Goal: Check status: Check status

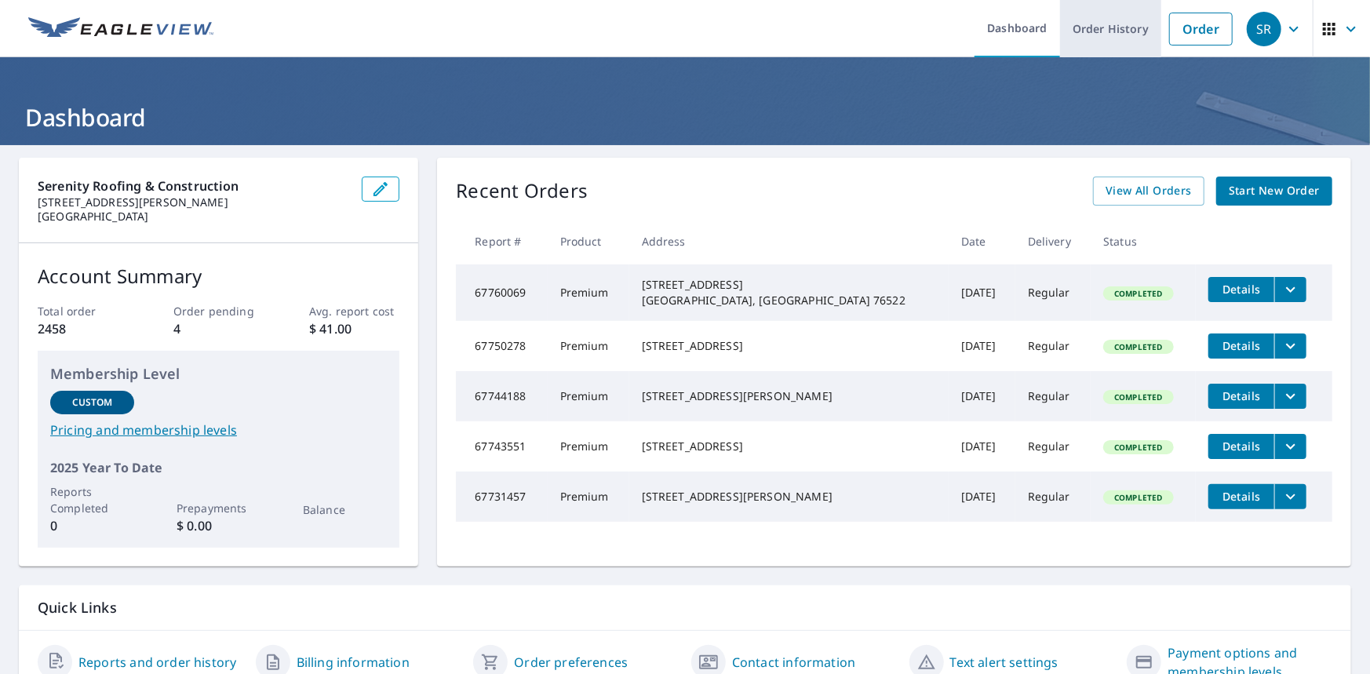
click at [1090, 22] on link "Order History" at bounding box center [1110, 28] width 101 height 57
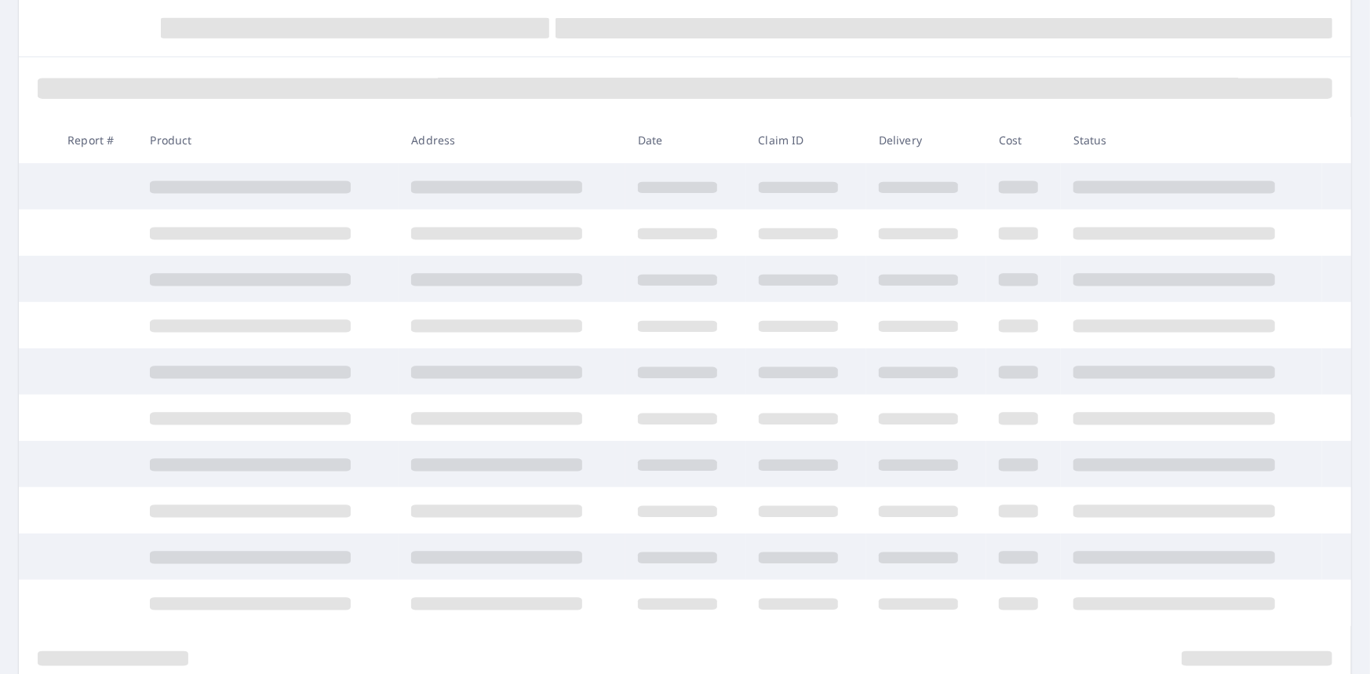
scroll to position [241, 0]
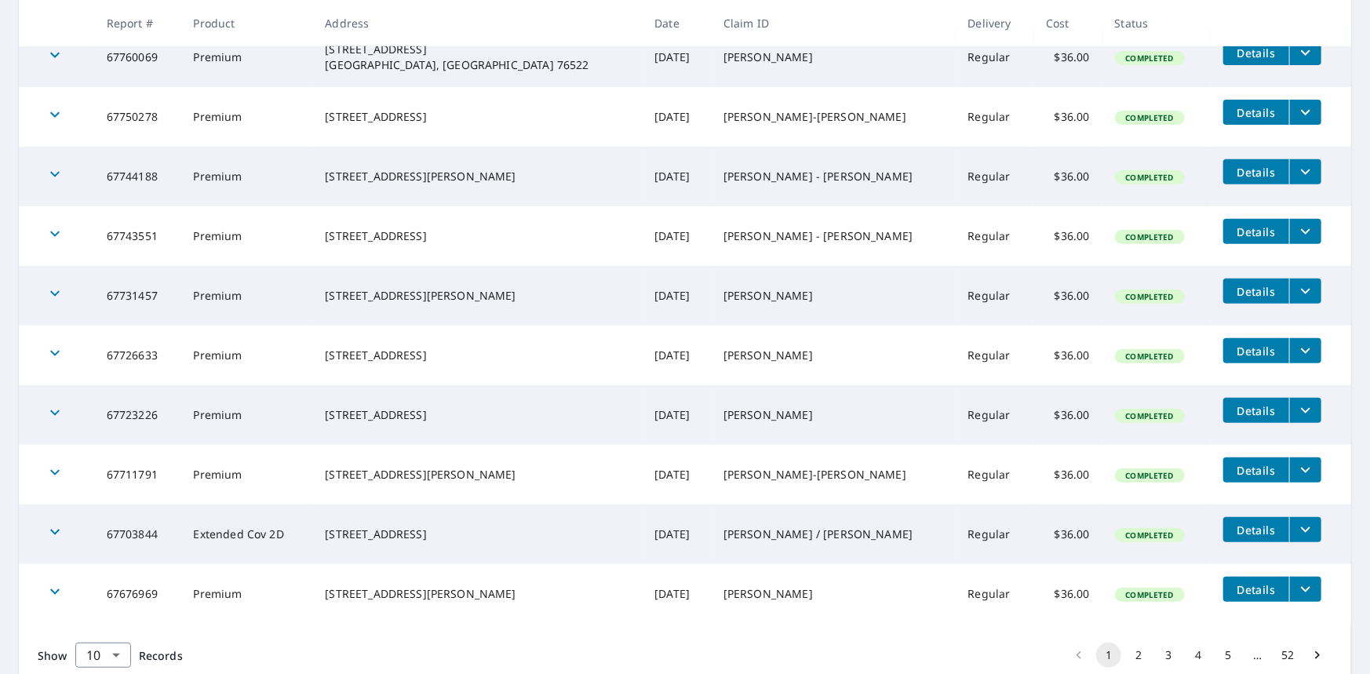
scroll to position [391, 0]
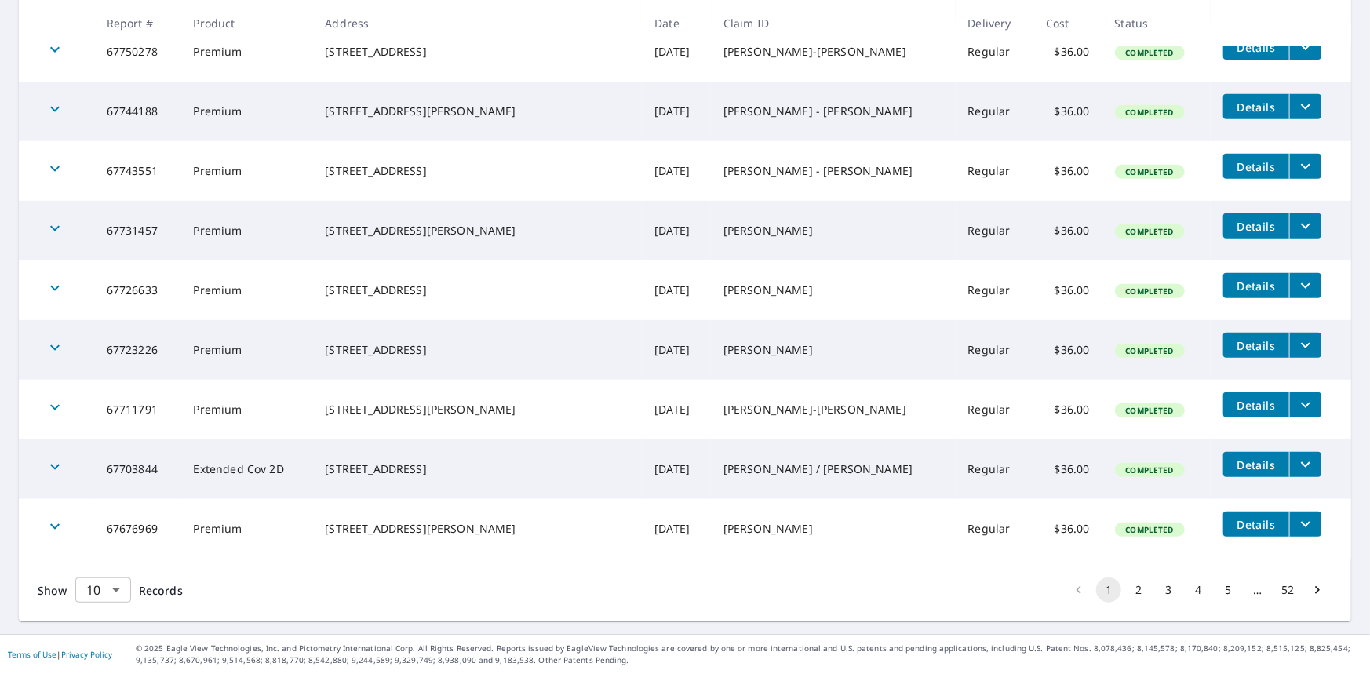
click at [110, 584] on body "SR SR Dashboard Order History Order SR Dashboard / Order History Order History …" at bounding box center [685, 337] width 1370 height 674
click at [89, 646] on li "100" at bounding box center [103, 641] width 56 height 28
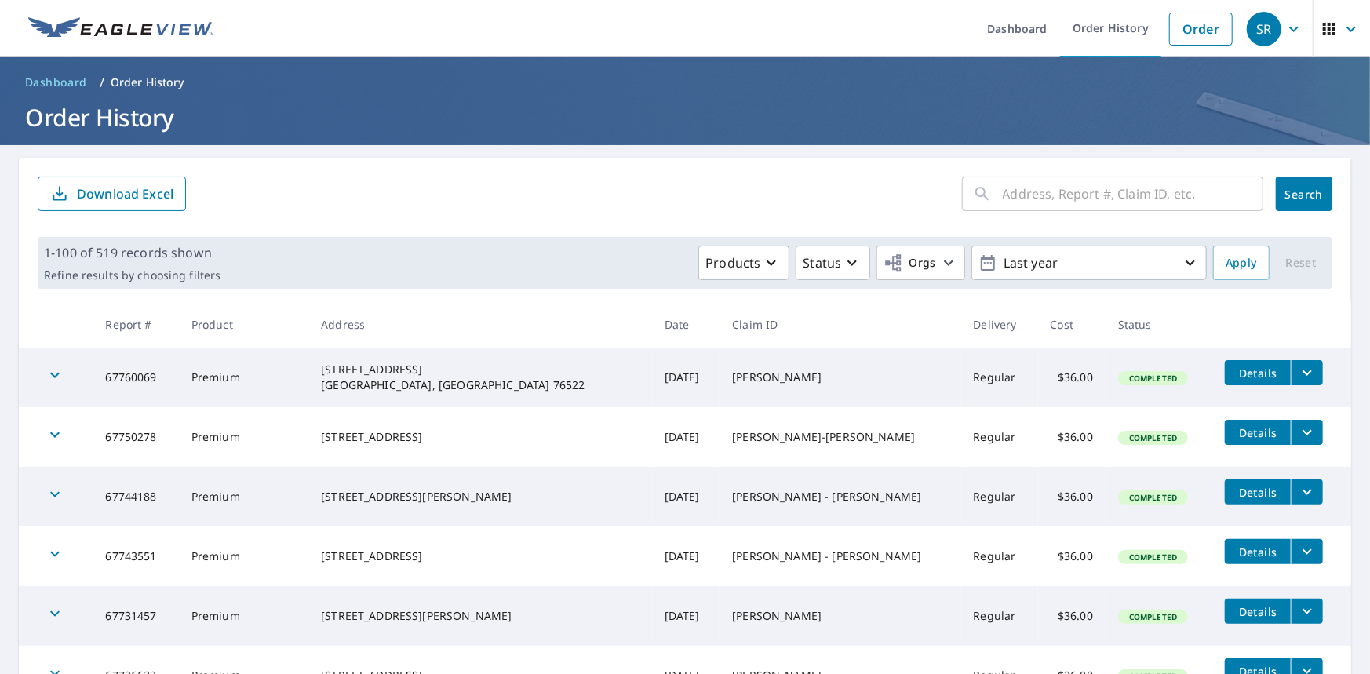
drag, startPoint x: 45, startPoint y: 374, endPoint x: 333, endPoint y: 329, distance: 291.4
click at [46, 374] on icon "button" at bounding box center [55, 375] width 19 height 19
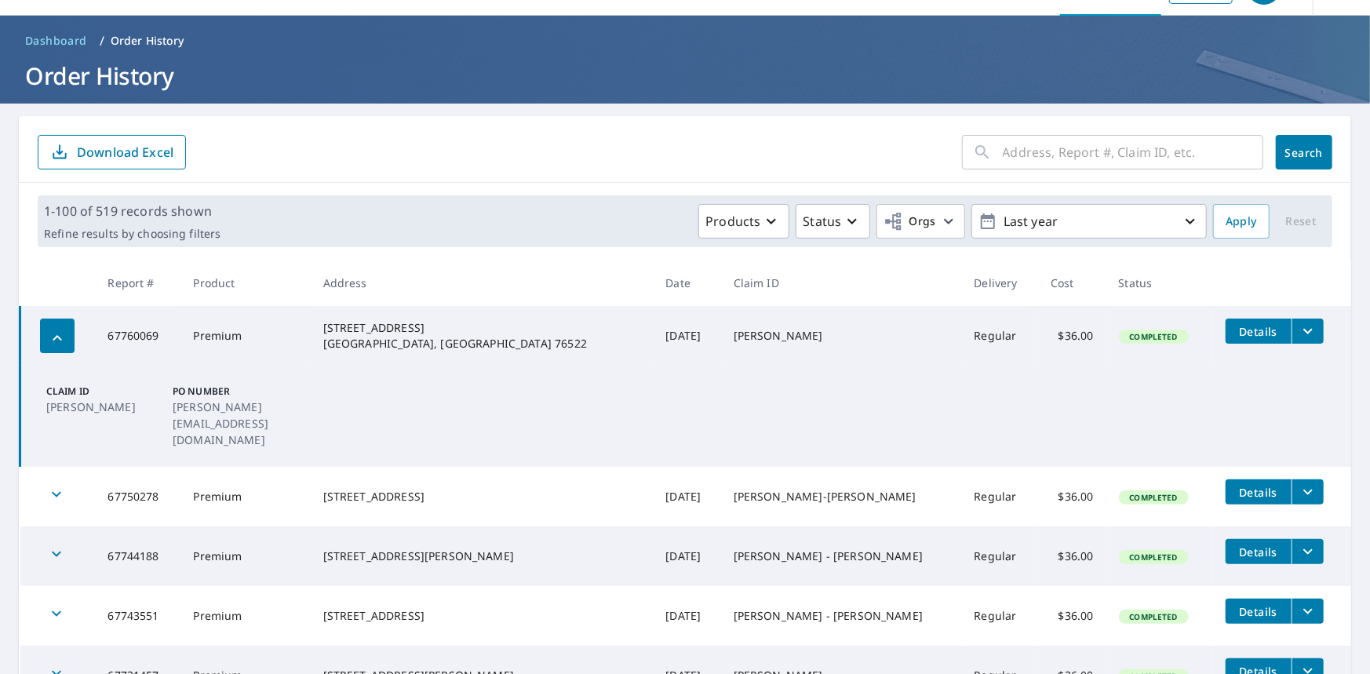
scroll to position [78, 0]
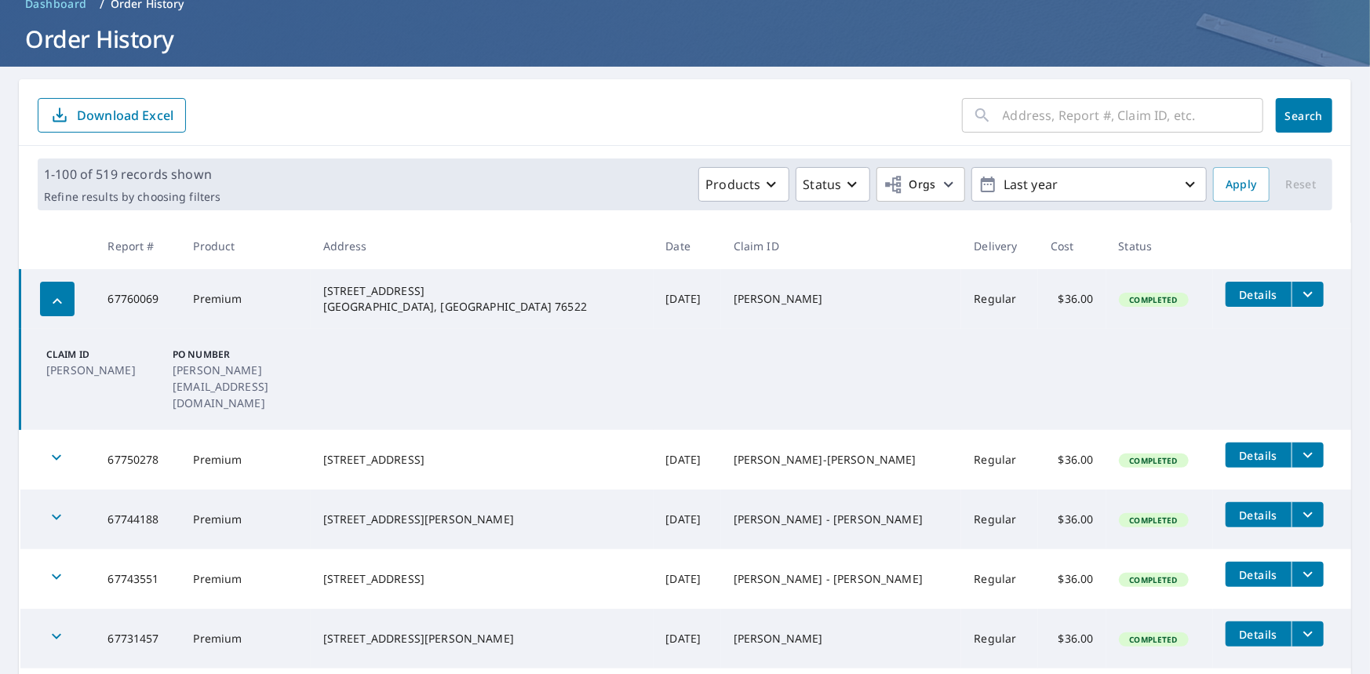
click at [53, 448] on icon "button" at bounding box center [56, 457] width 19 height 19
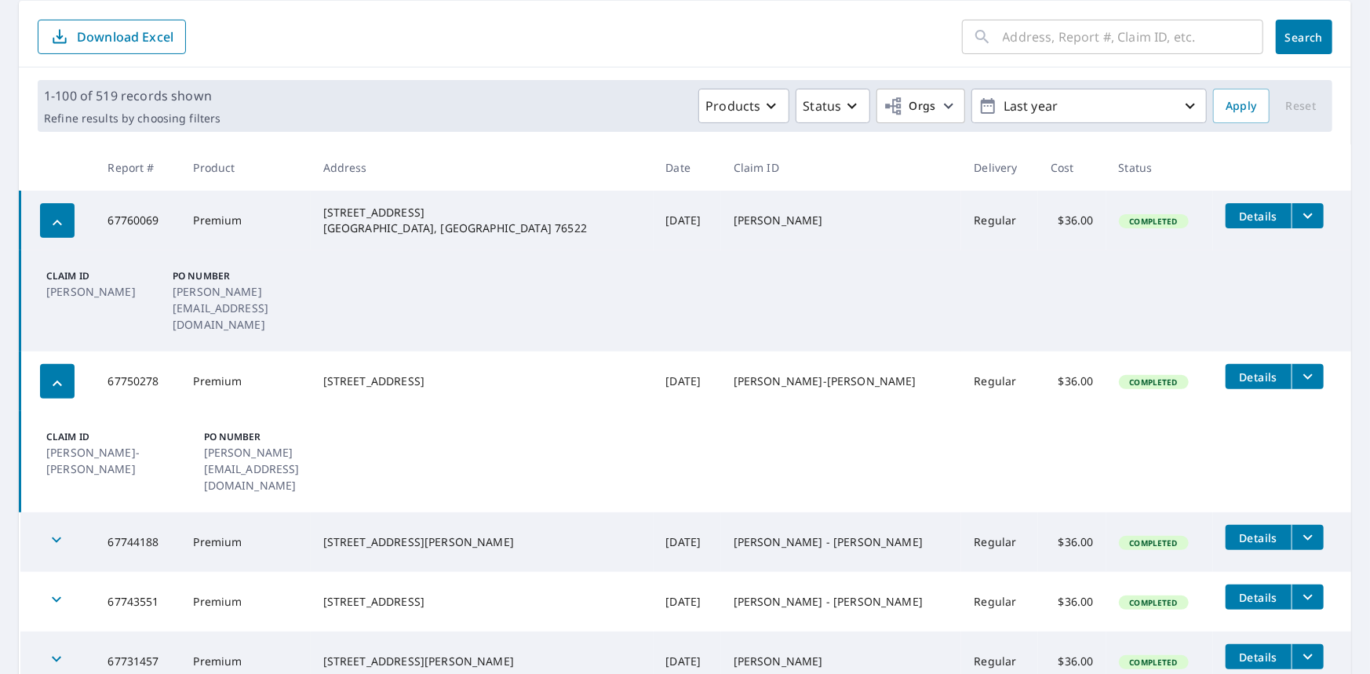
scroll to position [0, 0]
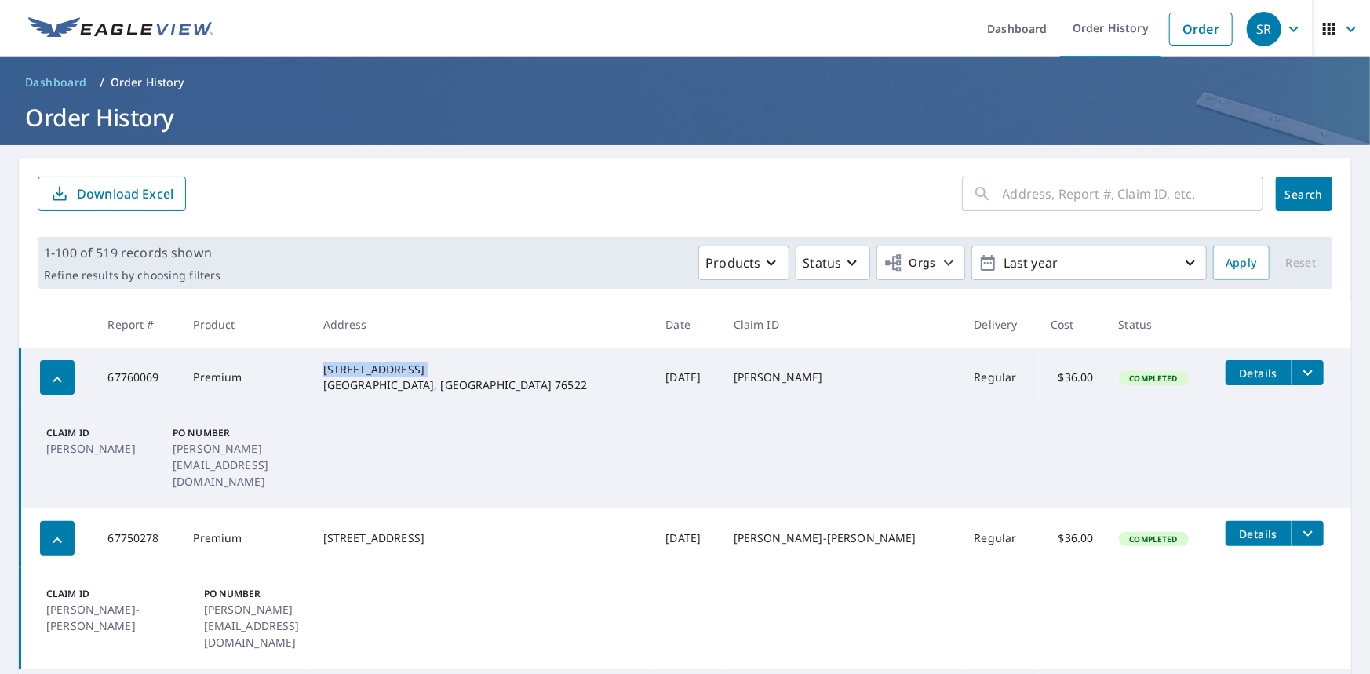
drag, startPoint x: 438, startPoint y: 369, endPoint x: 335, endPoint y: 373, distance: 102.9
click at [335, 373] on td "[STREET_ADDRESS] [GEOGRAPHIC_DATA], [GEOGRAPHIC_DATA] 76522" at bounding box center [482, 378] width 343 height 60
click at [541, 191] on form "​ Search Download Excel" at bounding box center [685, 194] width 1294 height 35
drag, startPoint x: 437, startPoint y: 370, endPoint x: 337, endPoint y: 373, distance: 100.4
click at [337, 373] on div "[STREET_ADDRESS] [GEOGRAPHIC_DATA], [GEOGRAPHIC_DATA] 76522" at bounding box center [482, 377] width 318 height 31
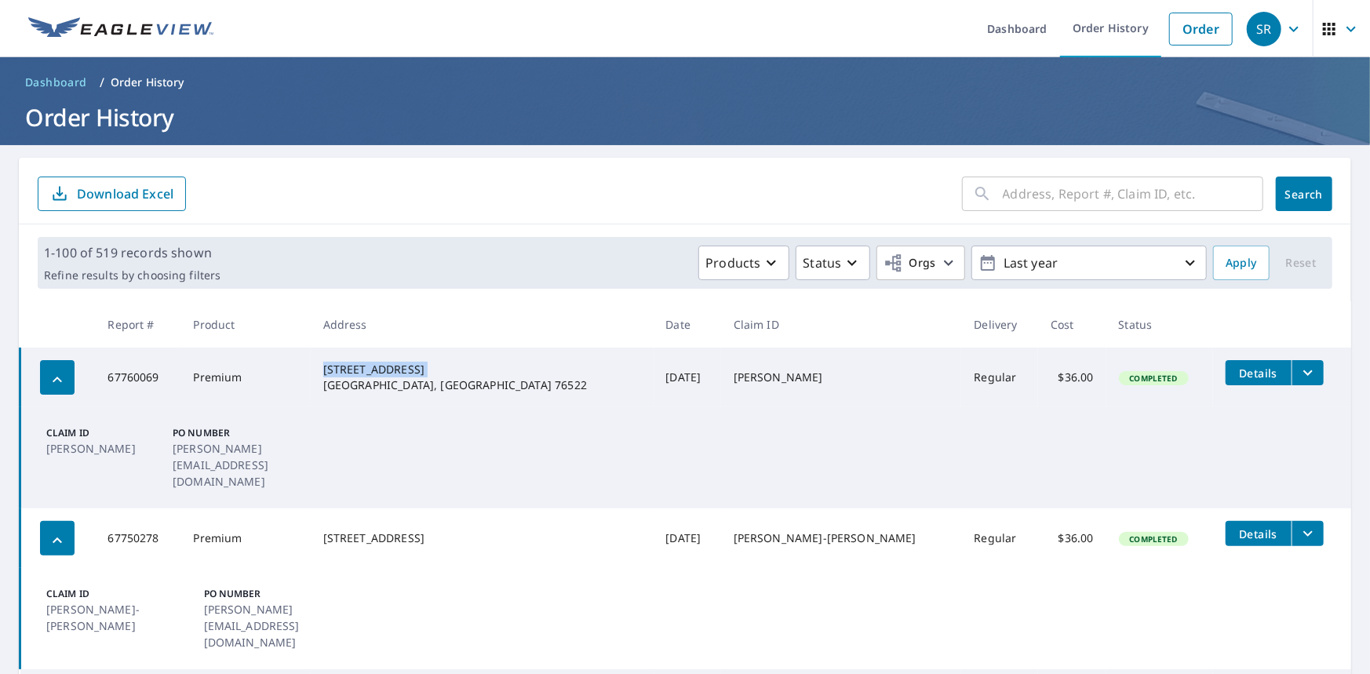
copy div "[STREET_ADDRESS]"
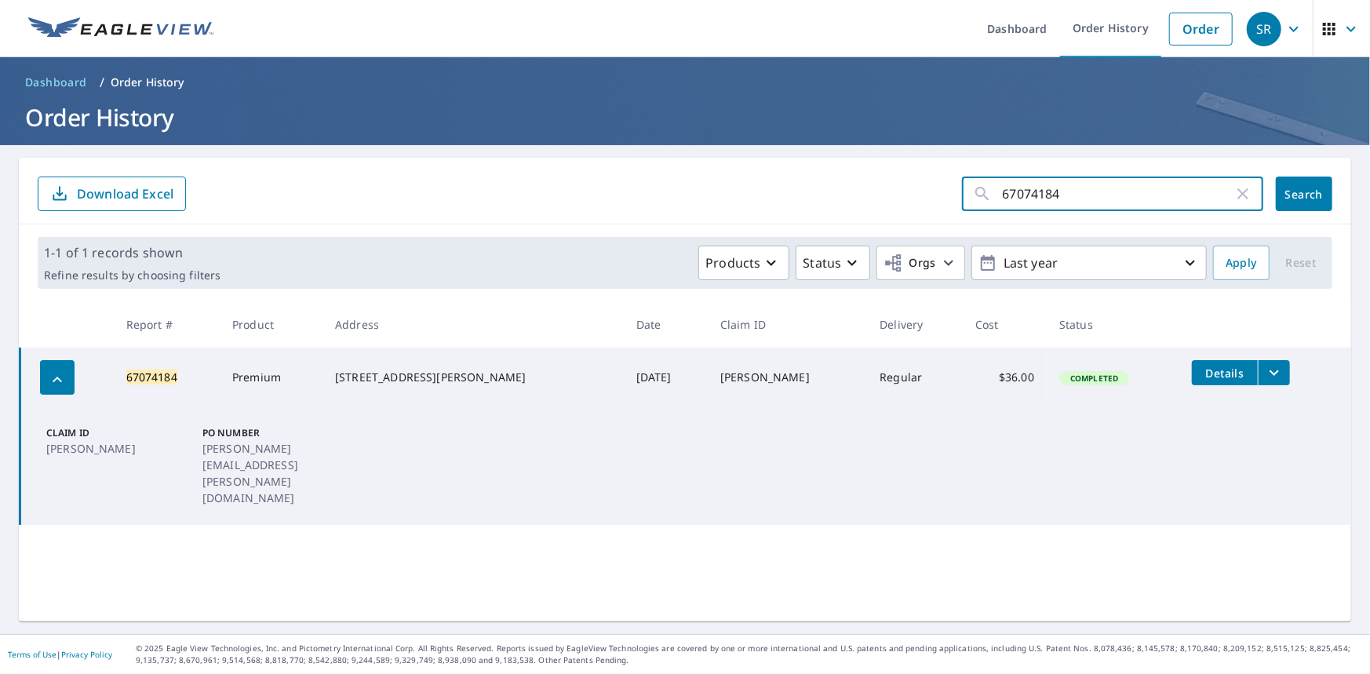
drag, startPoint x: 1079, startPoint y: 204, endPoint x: 890, endPoint y: 201, distance: 189.1
click at [900, 206] on form "67074184 ​ Search Download Excel" at bounding box center [685, 194] width 1294 height 35
paste input "760069"
type input "67760069"
click button "Search" at bounding box center [1304, 194] width 56 height 35
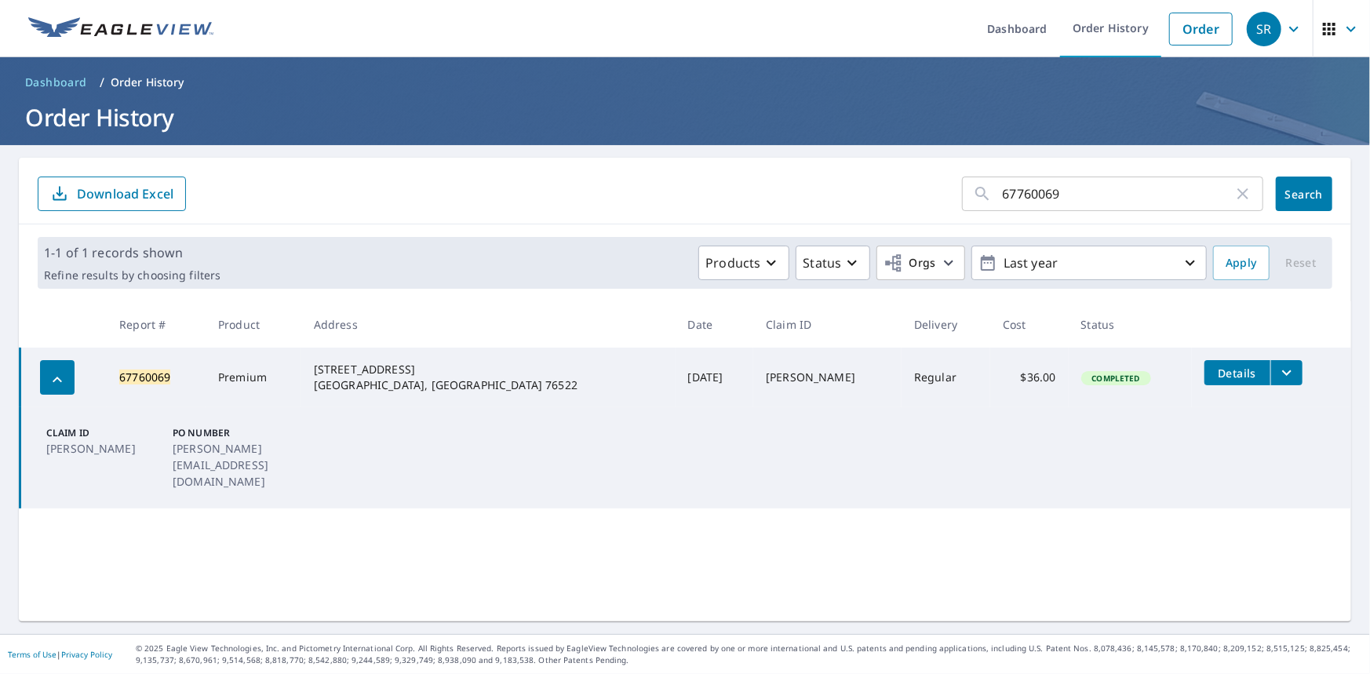
click at [143, 84] on p "Order History" at bounding box center [148, 83] width 74 height 16
click at [1009, 28] on link "Dashboard" at bounding box center [1017, 28] width 86 height 57
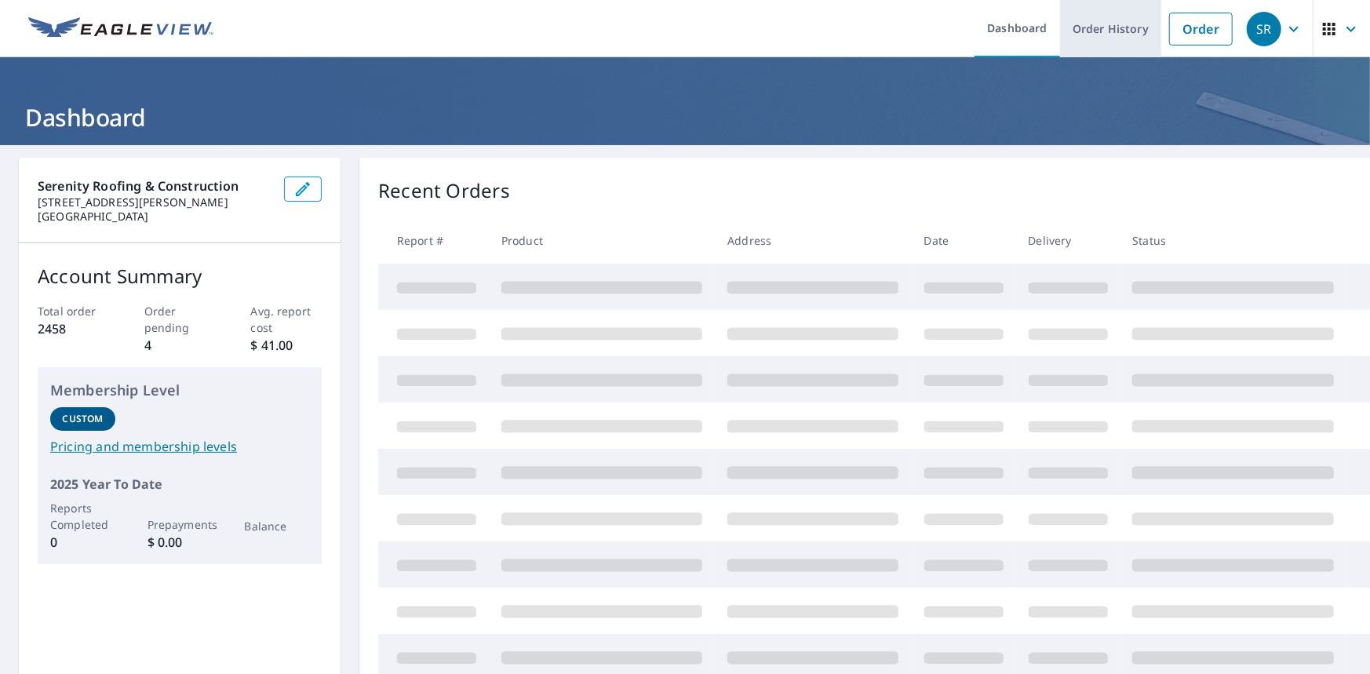
click at [1095, 29] on link "Order History" at bounding box center [1110, 28] width 101 height 57
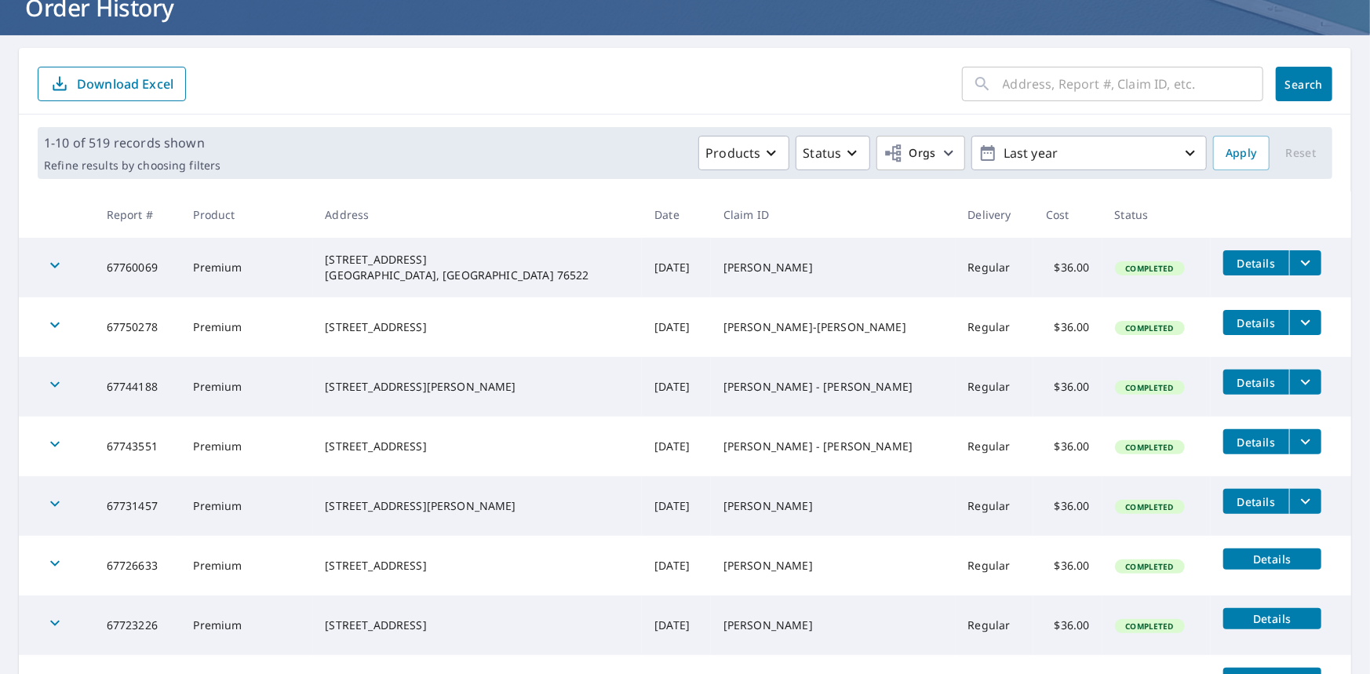
scroll to position [235, 0]
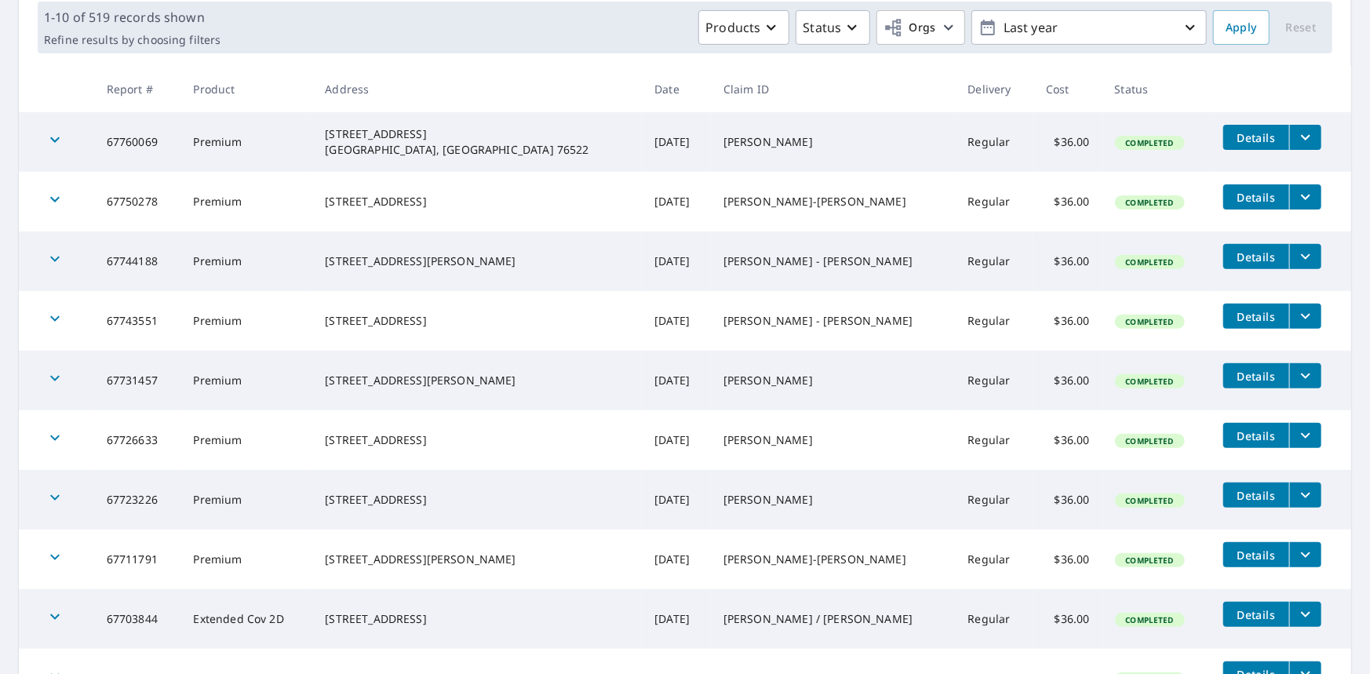
click at [64, 195] on icon "button" at bounding box center [55, 199] width 19 height 19
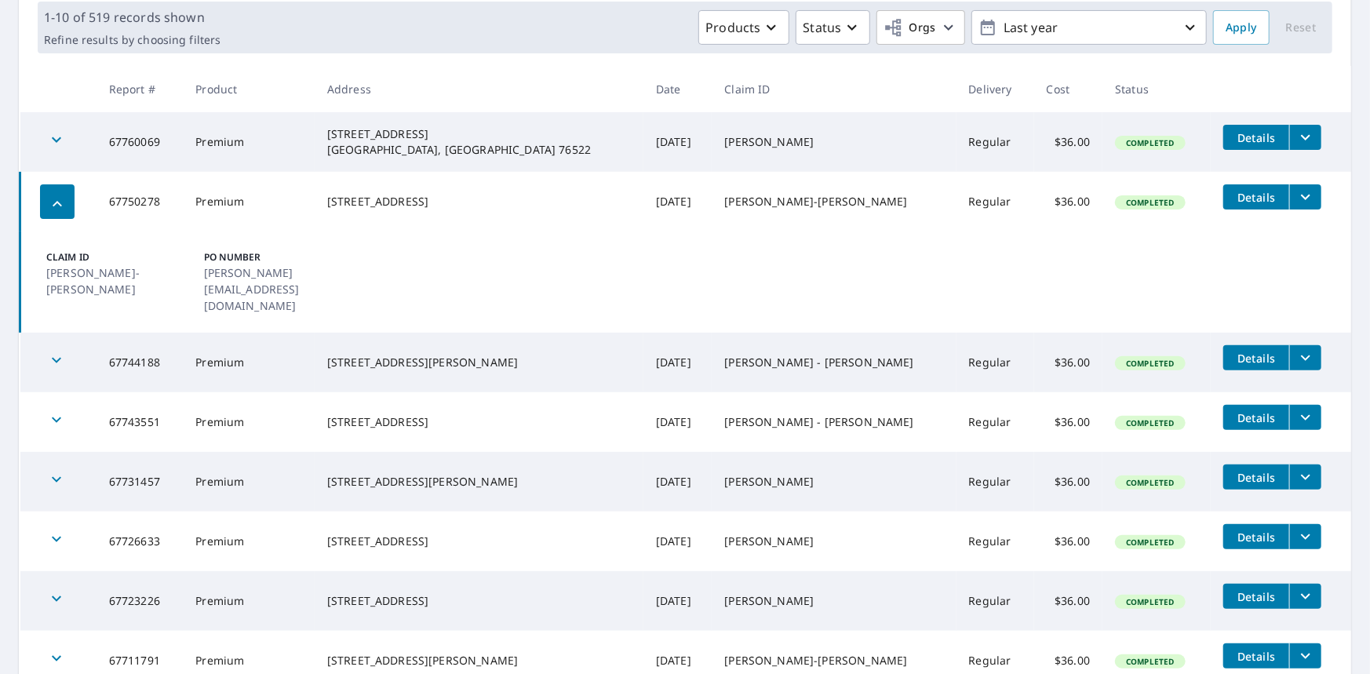
drag, startPoint x: 501, startPoint y: 191, endPoint x: 372, endPoint y: 194, distance: 128.7
click at [372, 194] on div "[STREET_ADDRESS]" at bounding box center [479, 202] width 304 height 16
copy div "7618 Audubon Forest Dr."
click at [488, 14] on div "Products Status Orgs Last year" at bounding box center [717, 27] width 980 height 35
click at [60, 197] on icon "button" at bounding box center [57, 204] width 19 height 19
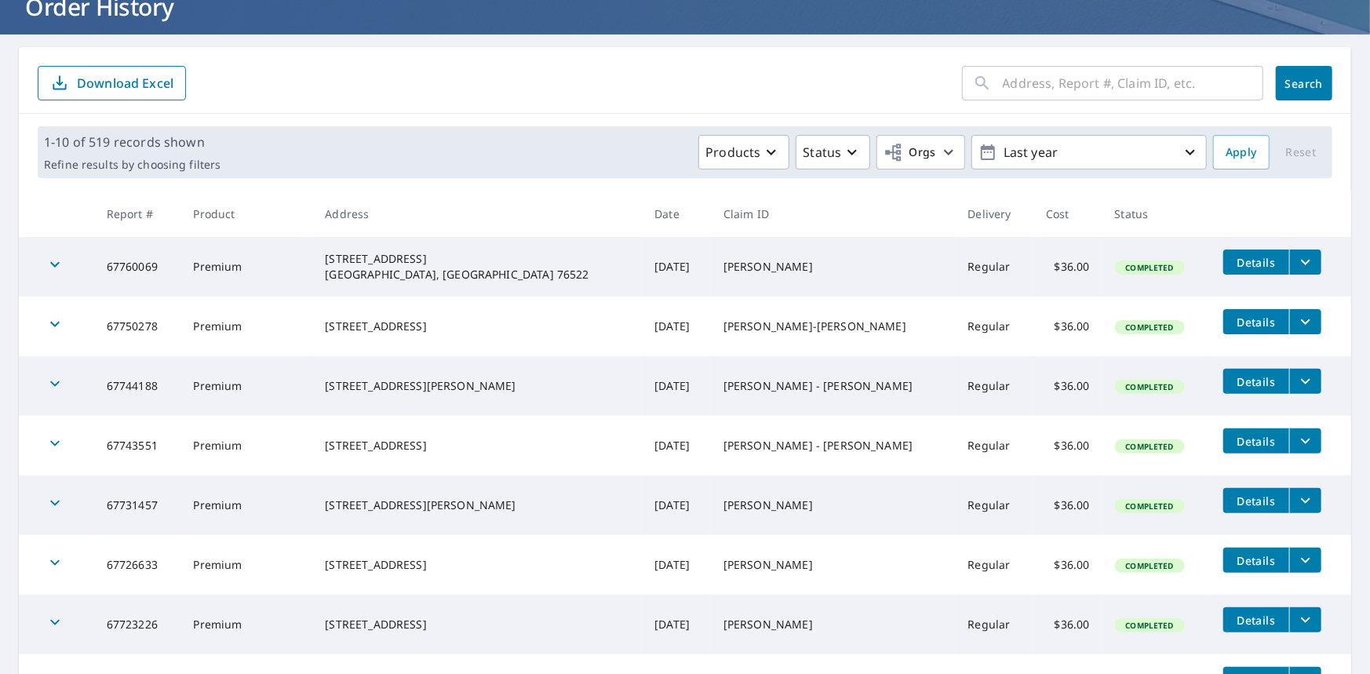
scroll to position [0, 0]
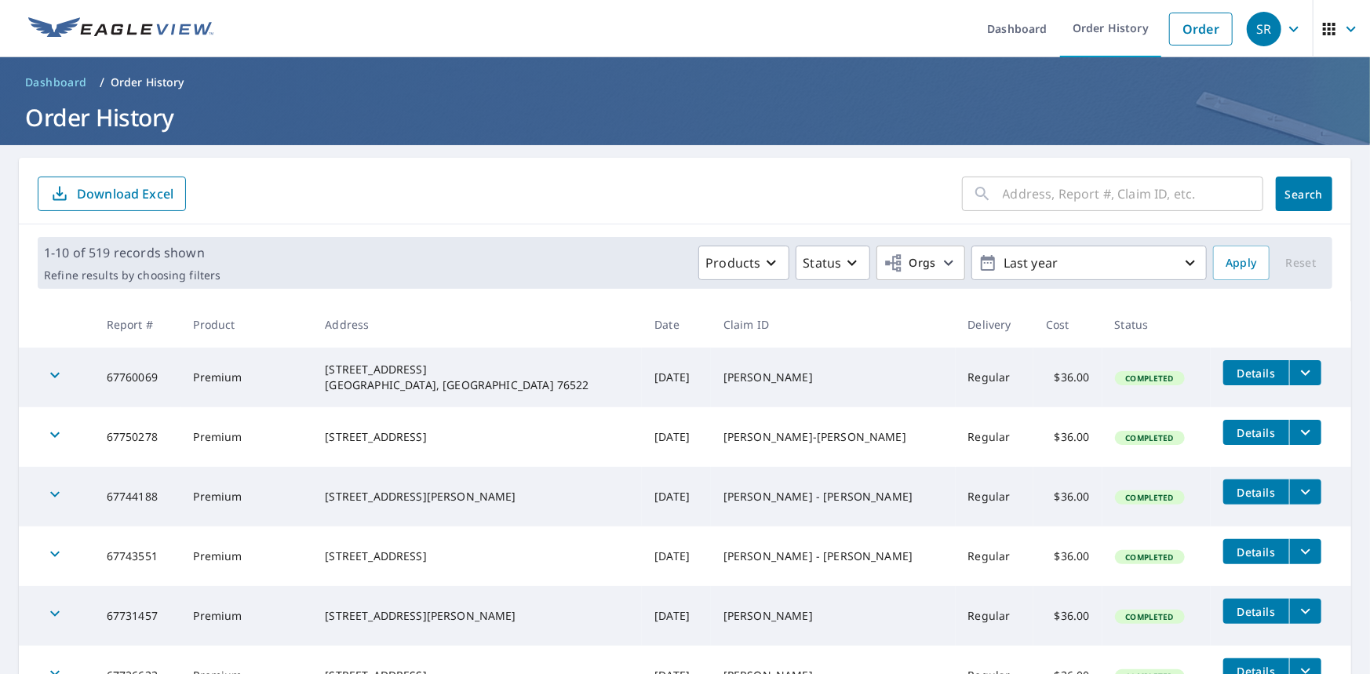
click at [668, 23] on ul "Dashboard Order History Order" at bounding box center [732, 28] width 1018 height 57
